Goal: Task Accomplishment & Management: Manage account settings

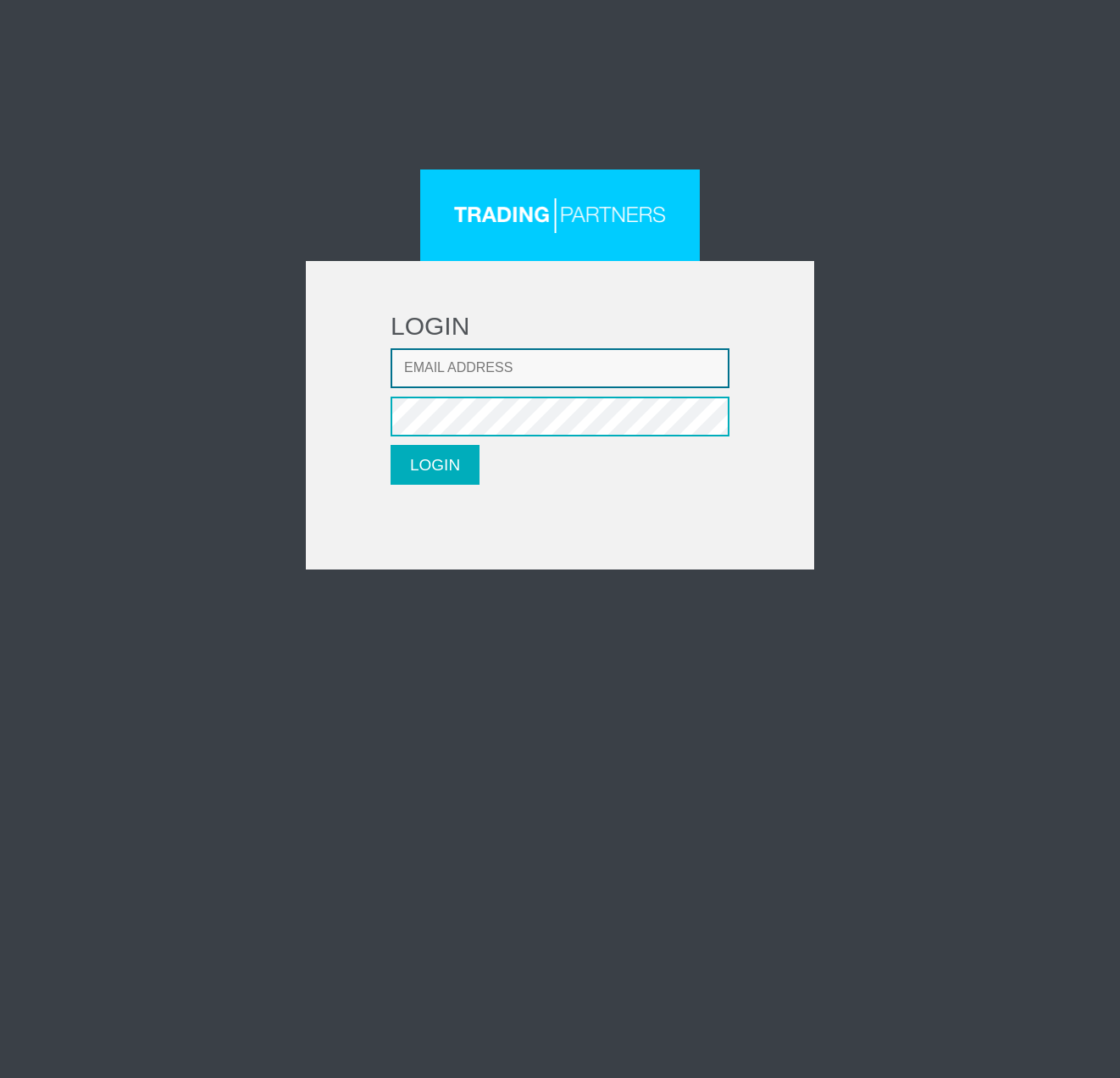
click at [499, 355] on input "Email address" at bounding box center [559, 367] width 339 height 39
paste input "[EMAIL_ADDRESS][DOMAIN_NAME]"
type input "[EMAIL_ADDRESS][DOMAIN_NAME]"
drag, startPoint x: 418, startPoint y: 468, endPoint x: 610, endPoint y: 371, distance: 215.1
click at [420, 466] on button "LOGIN" at bounding box center [434, 464] width 89 height 39
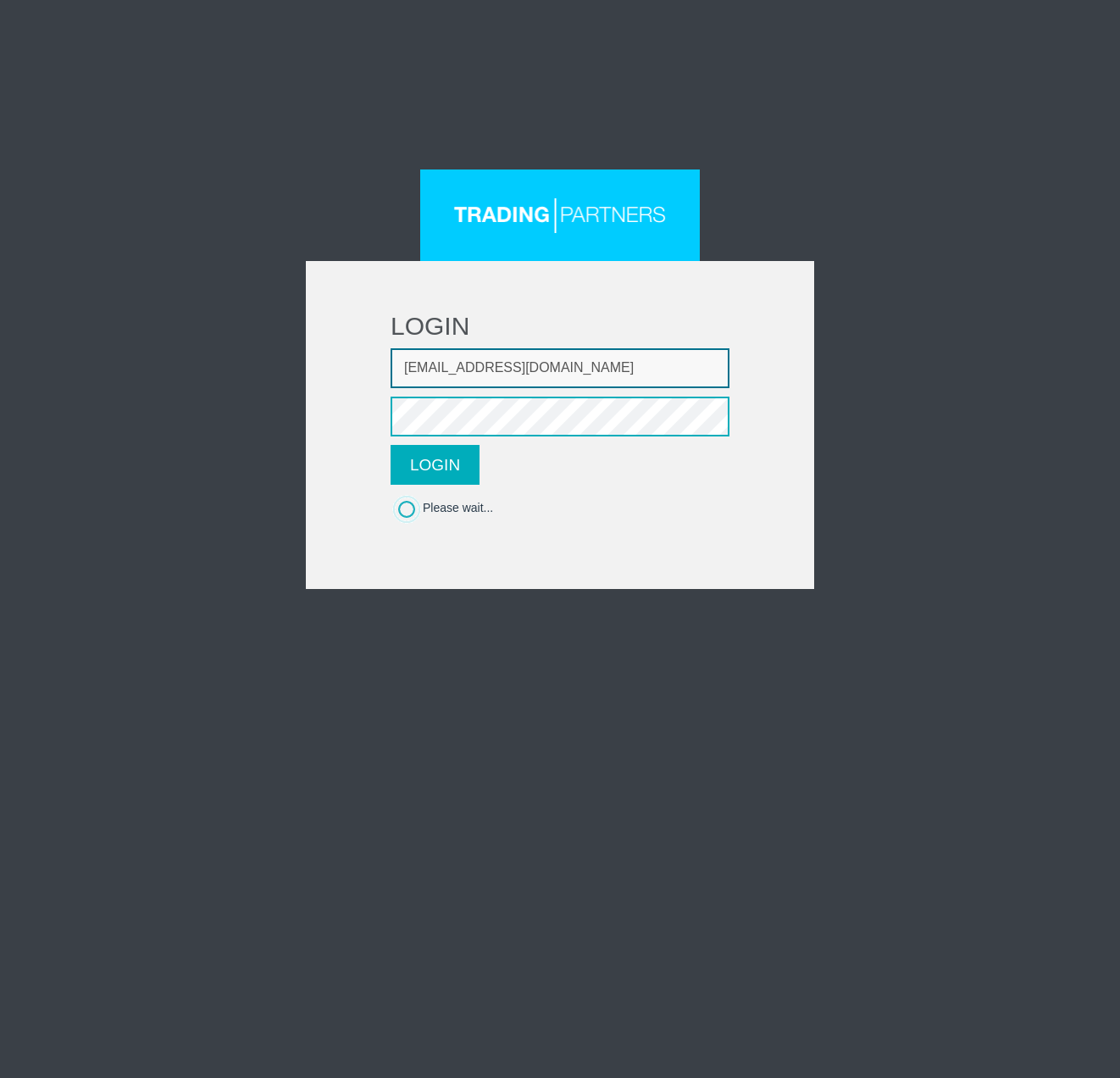
click at [599, 367] on input "[EMAIL_ADDRESS][DOMAIN_NAME]" at bounding box center [559, 367] width 339 height 39
drag, startPoint x: 391, startPoint y: 370, endPoint x: 417, endPoint y: 370, distance: 26.0
click at [392, 370] on input "[EMAIL_ADDRESS][DOMAIN_NAME]" at bounding box center [559, 367] width 339 height 39
click at [440, 455] on button "LOGIN" at bounding box center [434, 464] width 89 height 39
click at [441, 455] on button "LOGIN" at bounding box center [434, 464] width 89 height 39
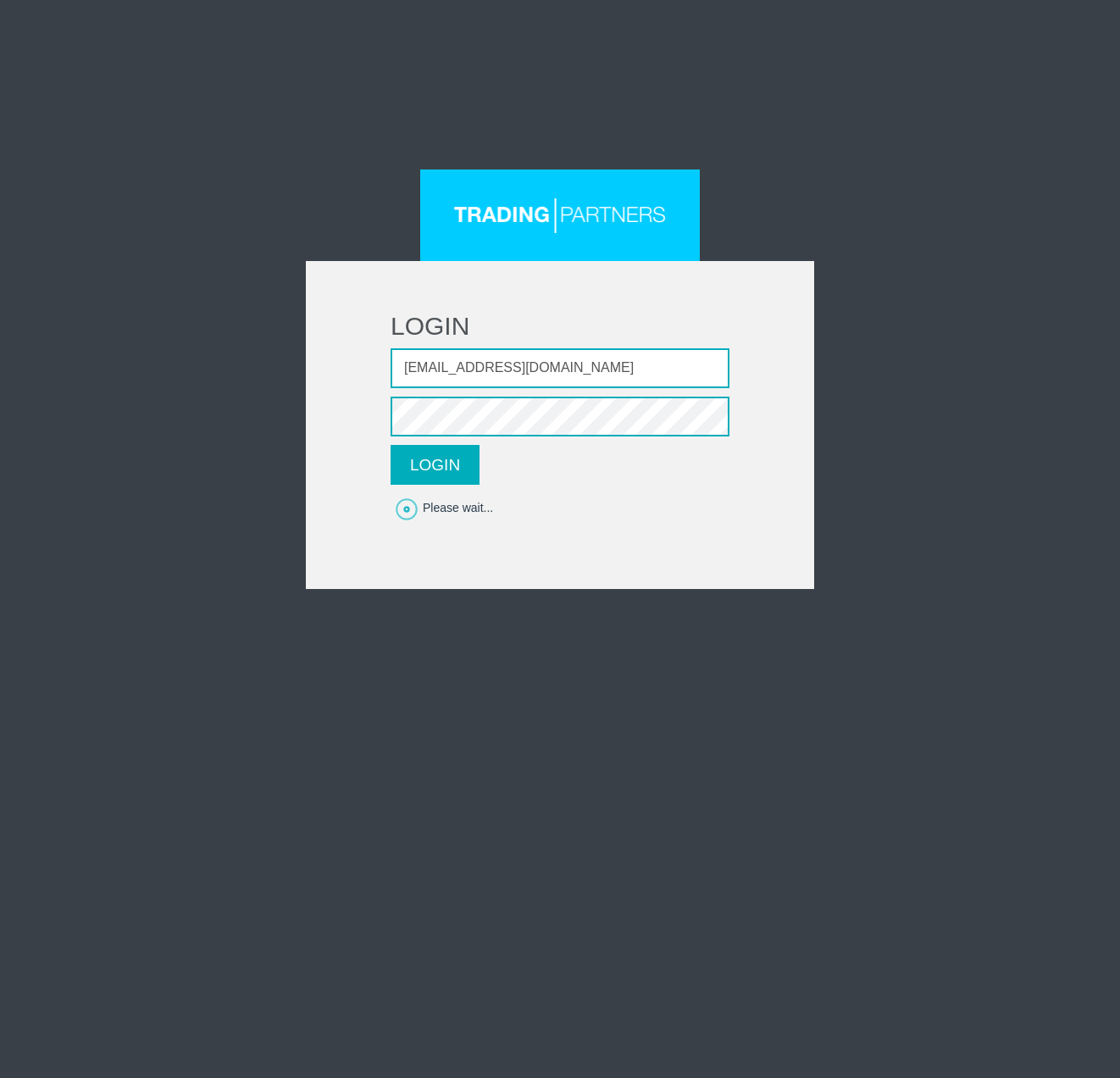
click at [323, 858] on div "LOGIN Email address [EMAIL_ADDRESS][DOMAIN_NAME] Password LOGIN Please wait..." at bounding box center [560, 539] width 1120 height 1078
